Goal: Transaction & Acquisition: Purchase product/service

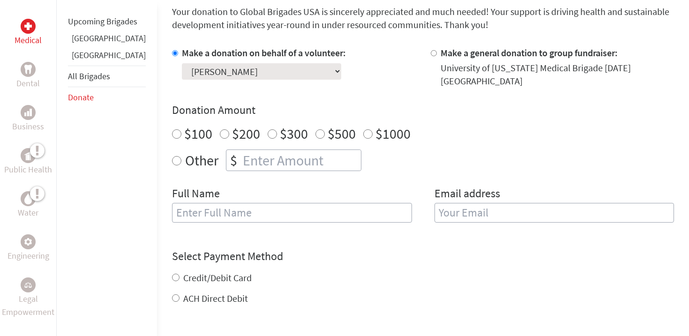
scroll to position [257, 0]
radio input "true"
click at [280, 155] on input "number" at bounding box center [301, 160] width 120 height 21
type input "240"
click at [383, 170] on div "Make a donation on behalf of a volunteer: Select a volunteer... [PERSON_NAME] […" at bounding box center [423, 140] width 502 height 188
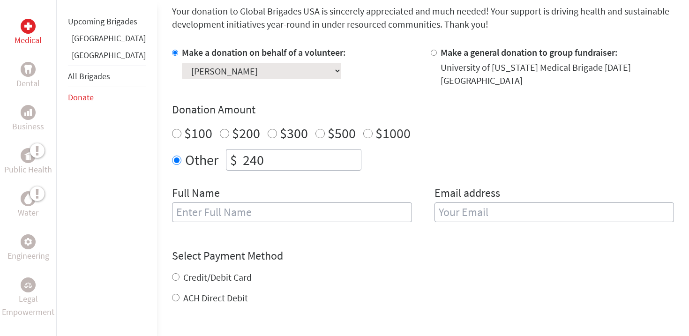
scroll to position [277, 0]
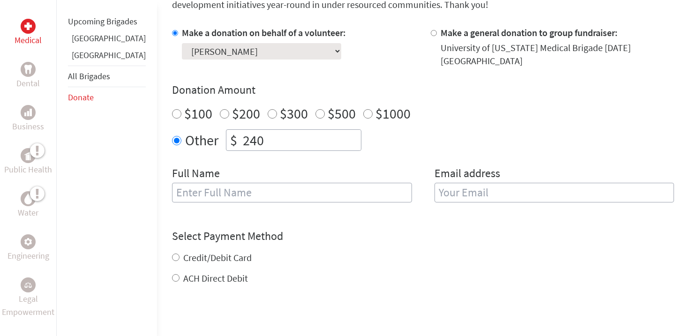
click at [282, 188] on input "text" at bounding box center [292, 193] width 240 height 20
type input "[PERSON_NAME]"
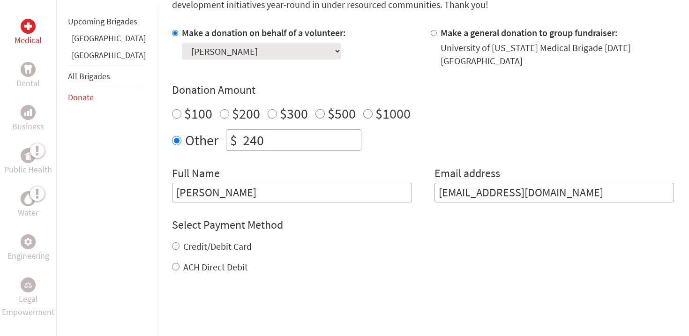
drag, startPoint x: 556, startPoint y: 189, endPoint x: 386, endPoint y: 185, distance: 169.8
click at [386, 185] on div "Full Name [PERSON_NAME] Email address [EMAIL_ADDRESS][DOMAIN_NAME]" at bounding box center [423, 184] width 502 height 37
type input "q"
type input "[EMAIL_ADDRESS][DOMAIN_NAME]"
click at [183, 261] on label "ACH Direct Debit" at bounding box center [215, 267] width 65 height 12
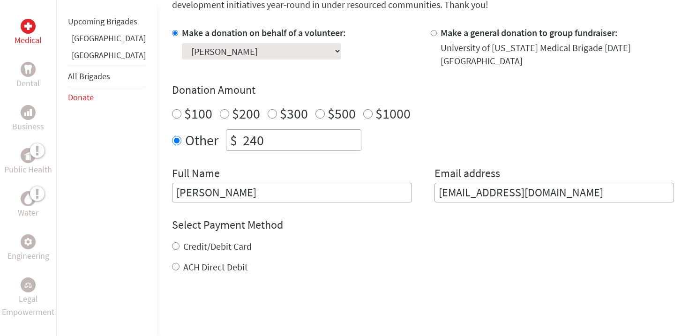
click at [172, 263] on input "ACH Direct Debit" at bounding box center [176, 267] width 8 height 8
radio input "true"
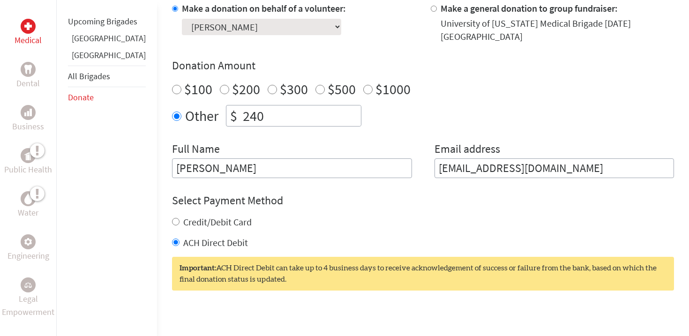
scroll to position [302, 0]
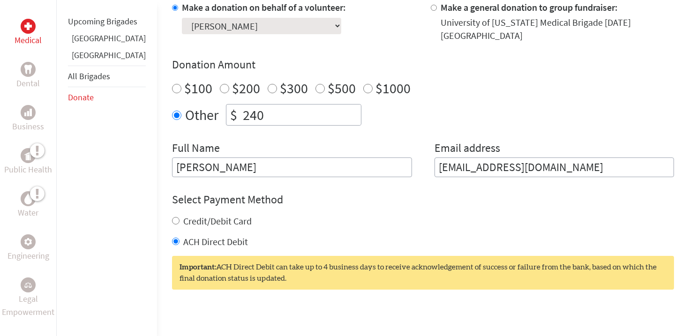
click at [216, 215] on label "Credit/Debit Card" at bounding box center [217, 221] width 68 height 12
click at [180, 217] on input "Credit/Debit Card" at bounding box center [176, 221] width 8 height 8
radio input "true"
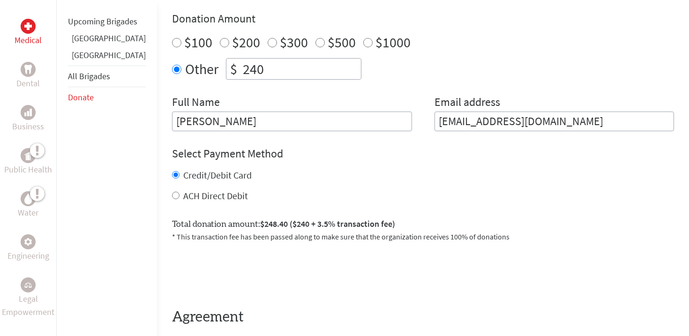
scroll to position [347, 0]
click at [172, 193] on input "ACH Direct Debit" at bounding box center [176, 197] width 8 height 8
radio input "true"
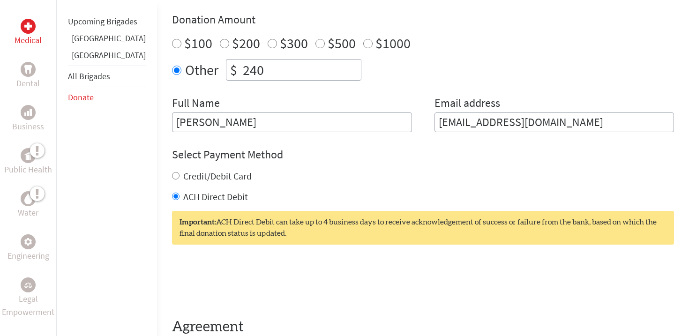
click at [172, 172] on div "Credit/Debit Card" at bounding box center [423, 176] width 502 height 13
click at [172, 172] on input "Credit/Debit Card" at bounding box center [176, 176] width 8 height 8
radio input "true"
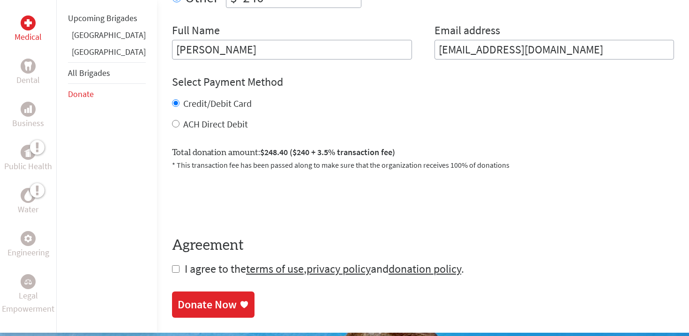
scroll to position [438, 0]
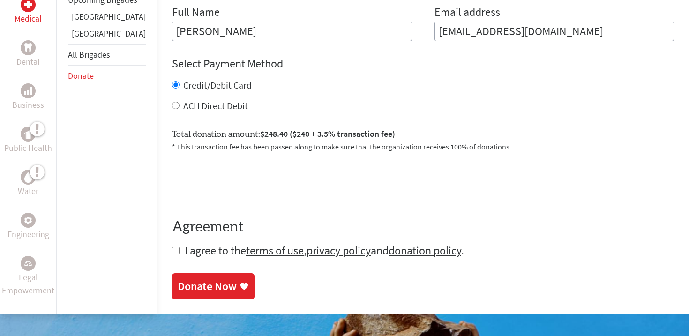
click at [172, 247] on input "checkbox" at bounding box center [176, 251] width 8 height 8
checkbox input "true"
click at [178, 280] on div "Donate Now" at bounding box center [207, 287] width 59 height 15
